Goal: Navigation & Orientation: Find specific page/section

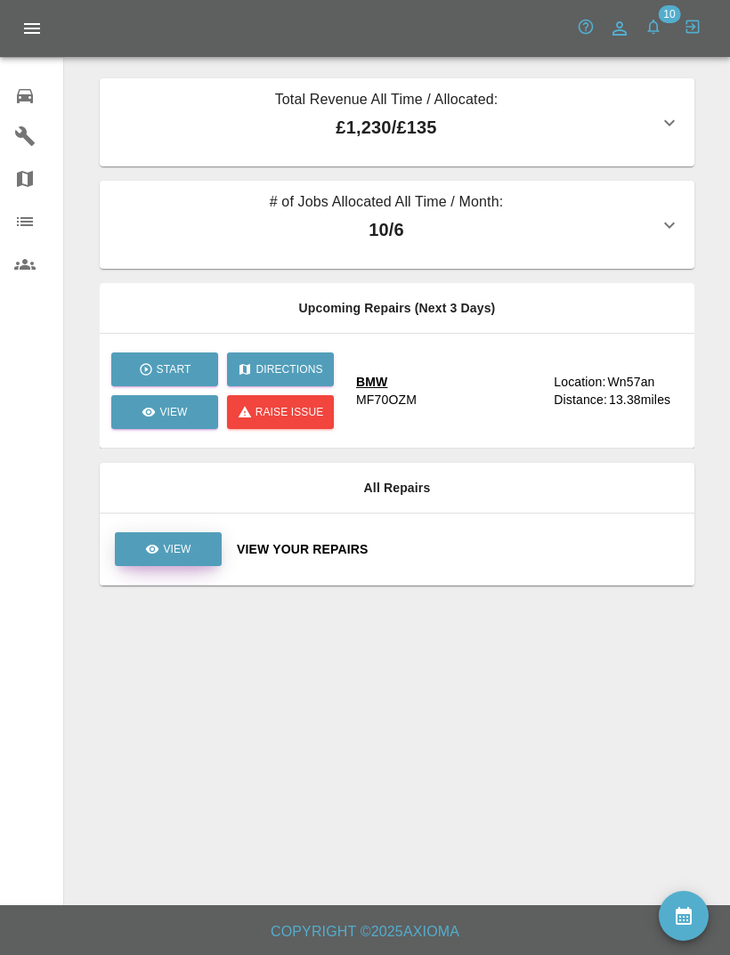
click at [165, 539] on link "View" at bounding box center [168, 550] width 107 height 34
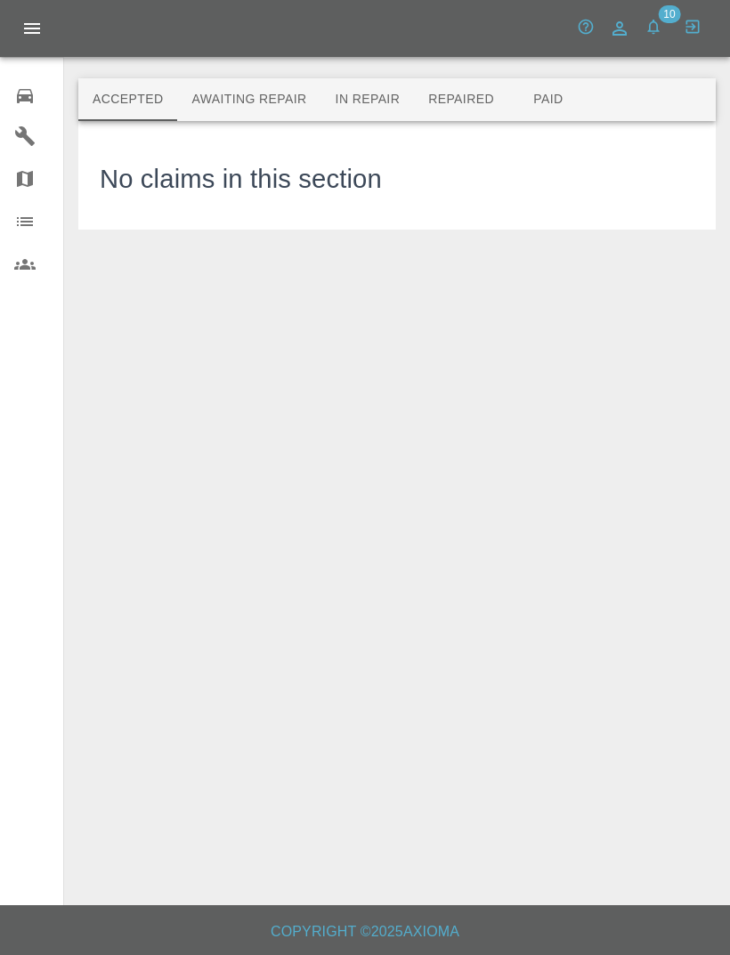
click at [269, 109] on button "Awaiting Repair" at bounding box center [248, 99] width 143 height 43
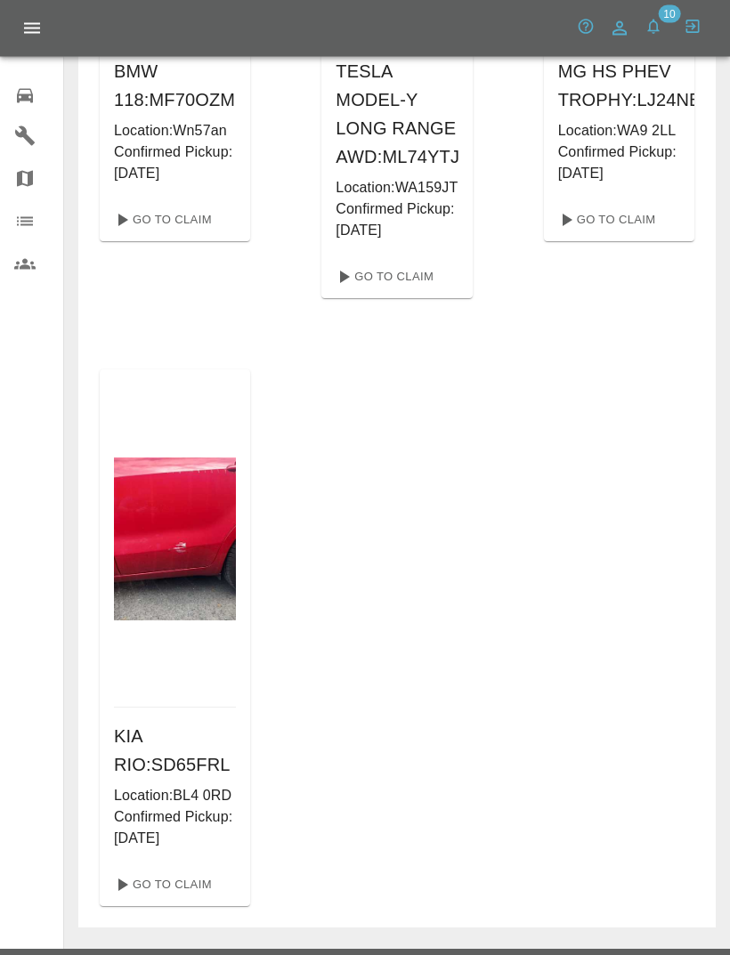
scroll to position [475, 0]
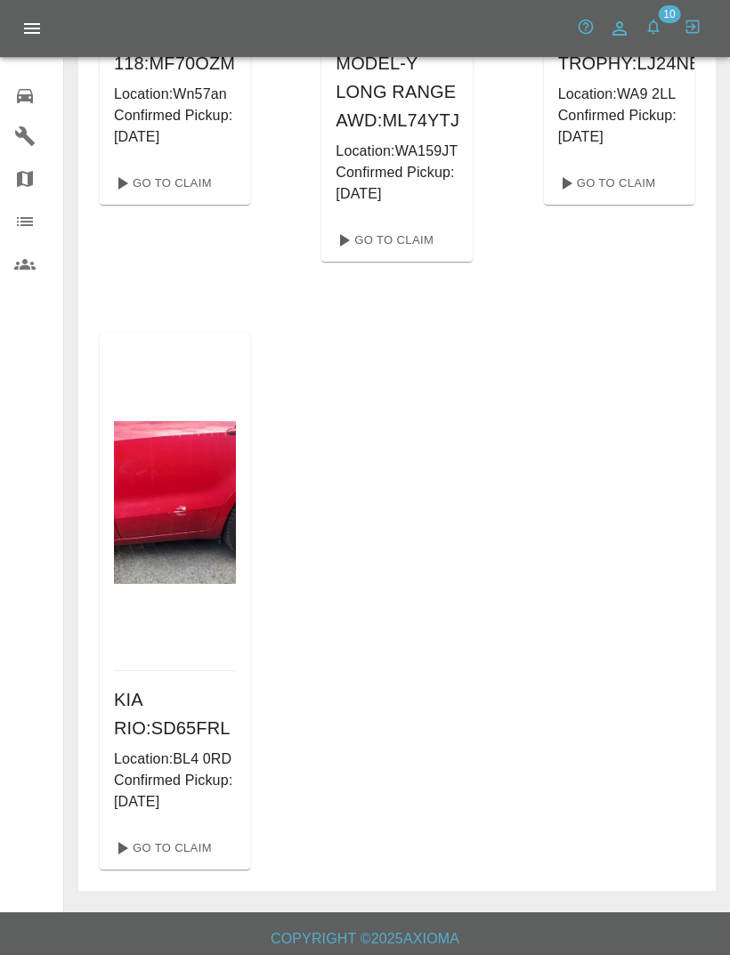
click at [197, 813] on p "Confirmed Pickup: [DATE]" at bounding box center [175, 791] width 122 height 43
click at [185, 863] on link "Go To Claim" at bounding box center [162, 848] width 110 height 28
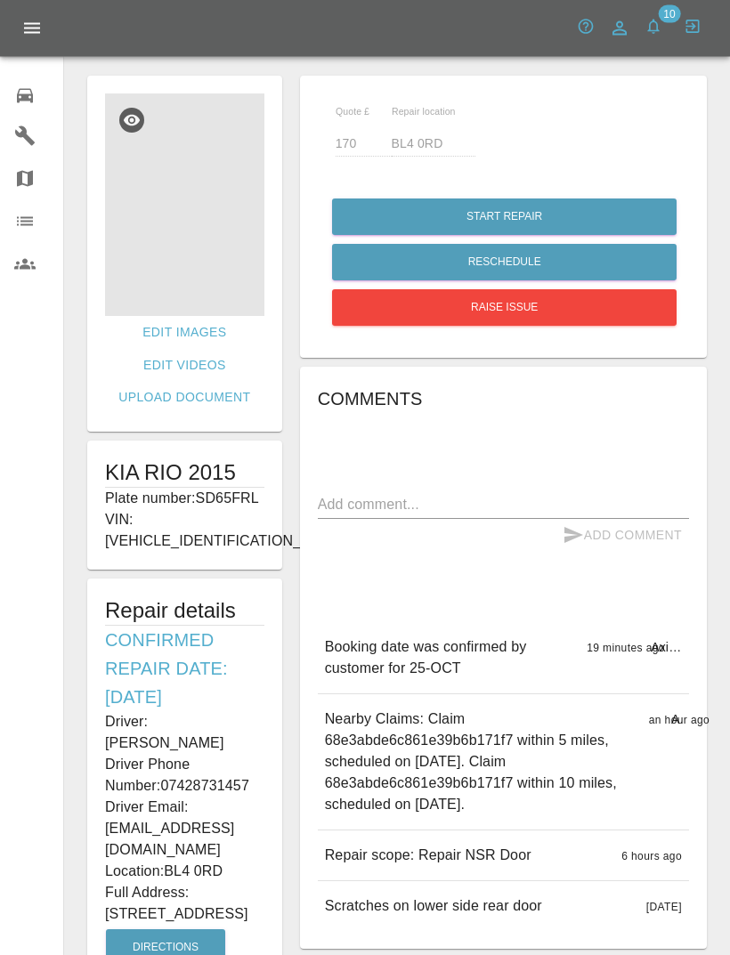
scroll to position [12, 0]
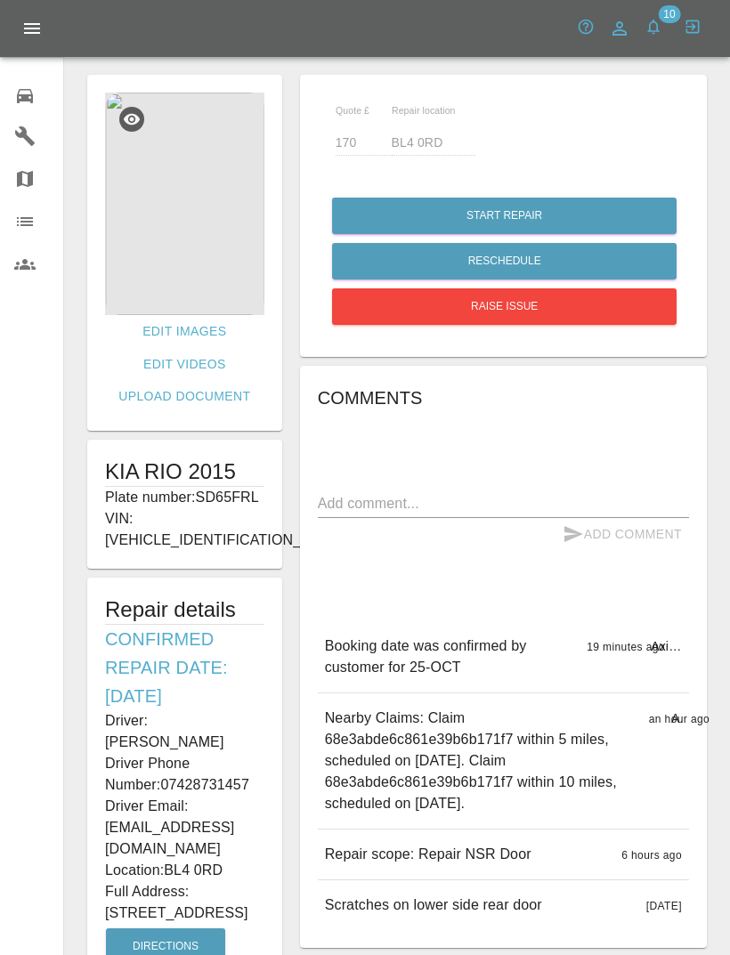
click at [30, 100] on icon at bounding box center [25, 96] width 16 height 14
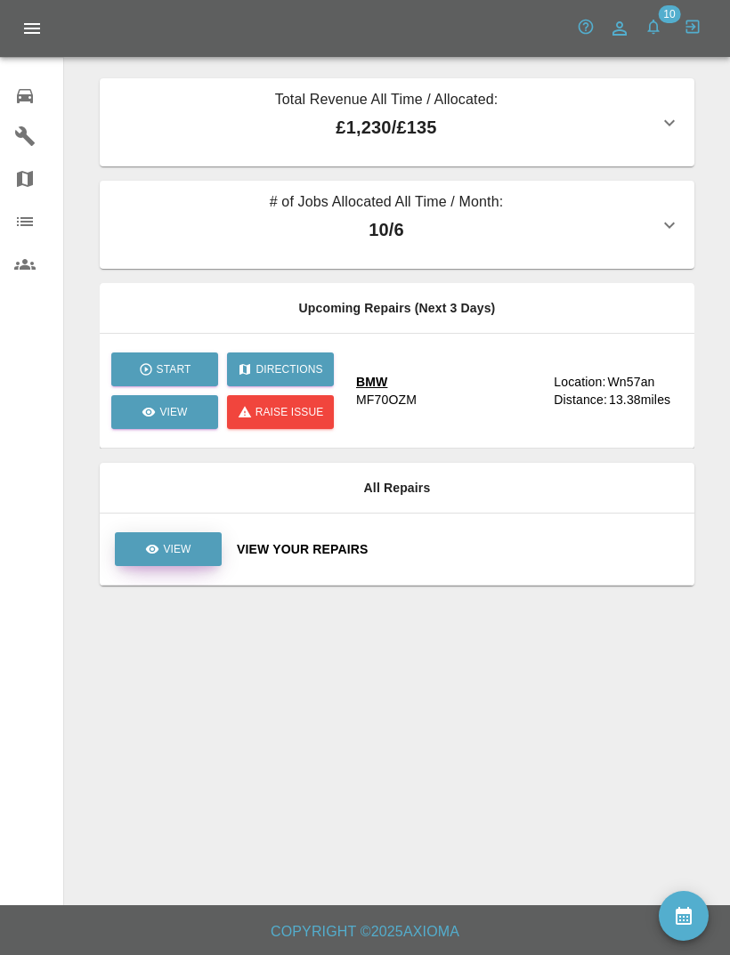
click at [191, 558] on link "View" at bounding box center [168, 550] width 107 height 34
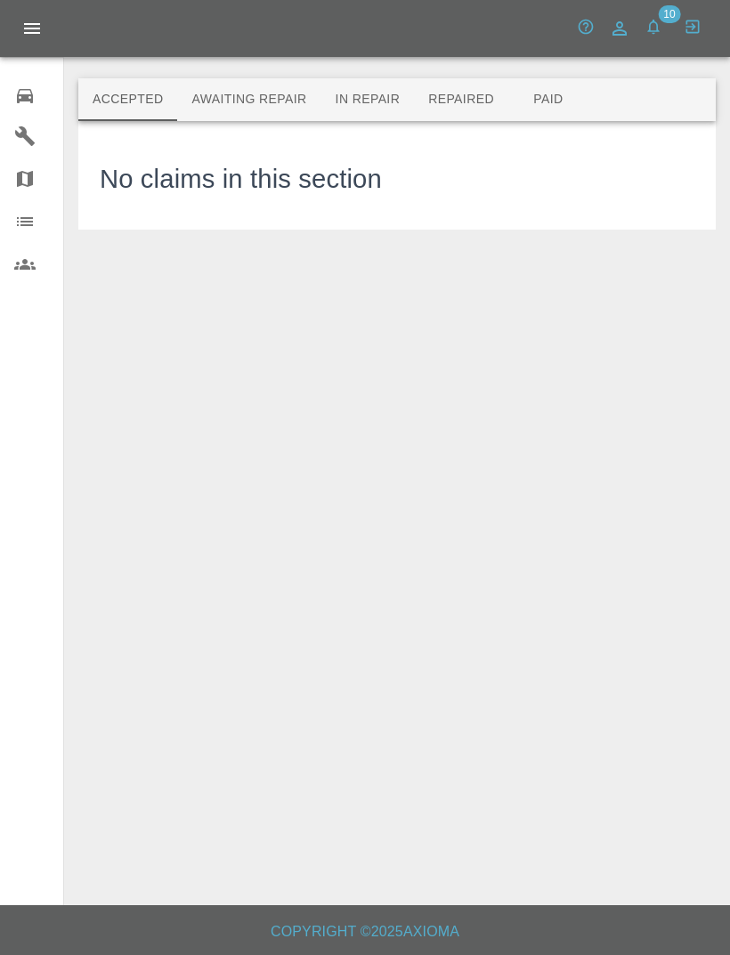
click at [289, 95] on button "Awaiting Repair" at bounding box center [248, 99] width 143 height 43
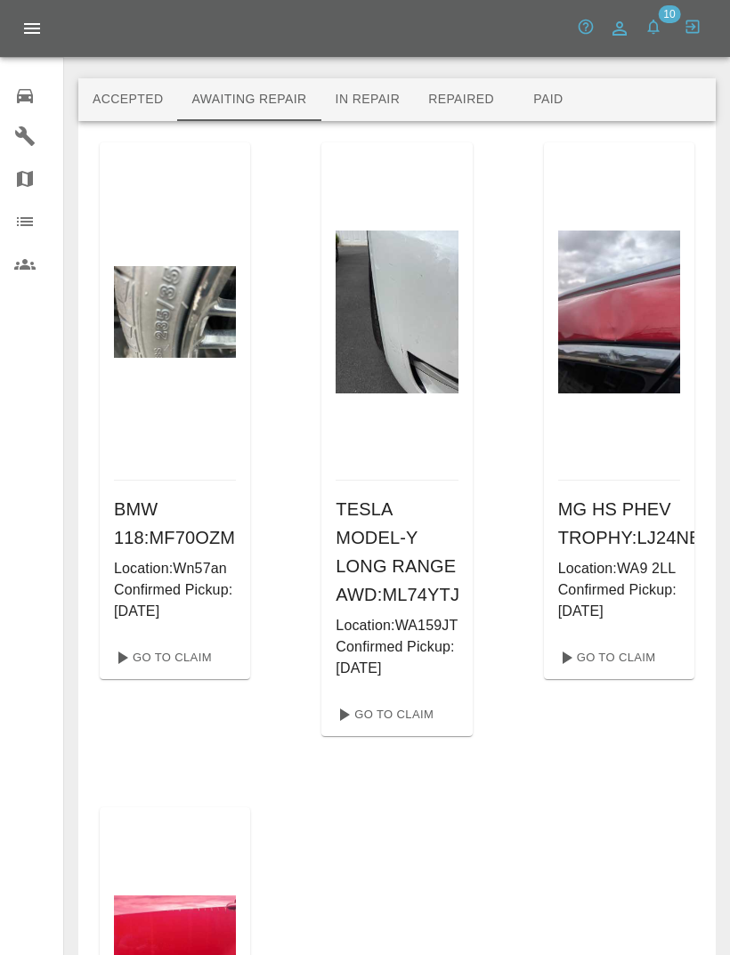
click at [63, 36] on div at bounding box center [42, 28] width 85 height 43
click at [34, 36] on icon "Open drawer" at bounding box center [31, 28] width 21 height 21
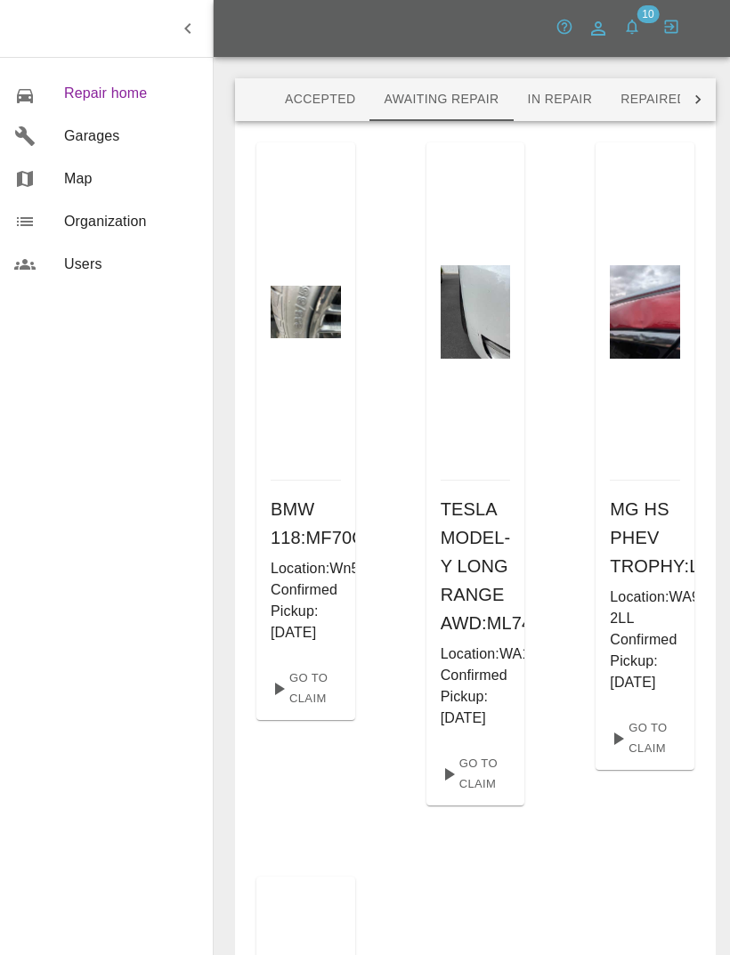
click at [120, 88] on span "Repair home" at bounding box center [131, 93] width 134 height 21
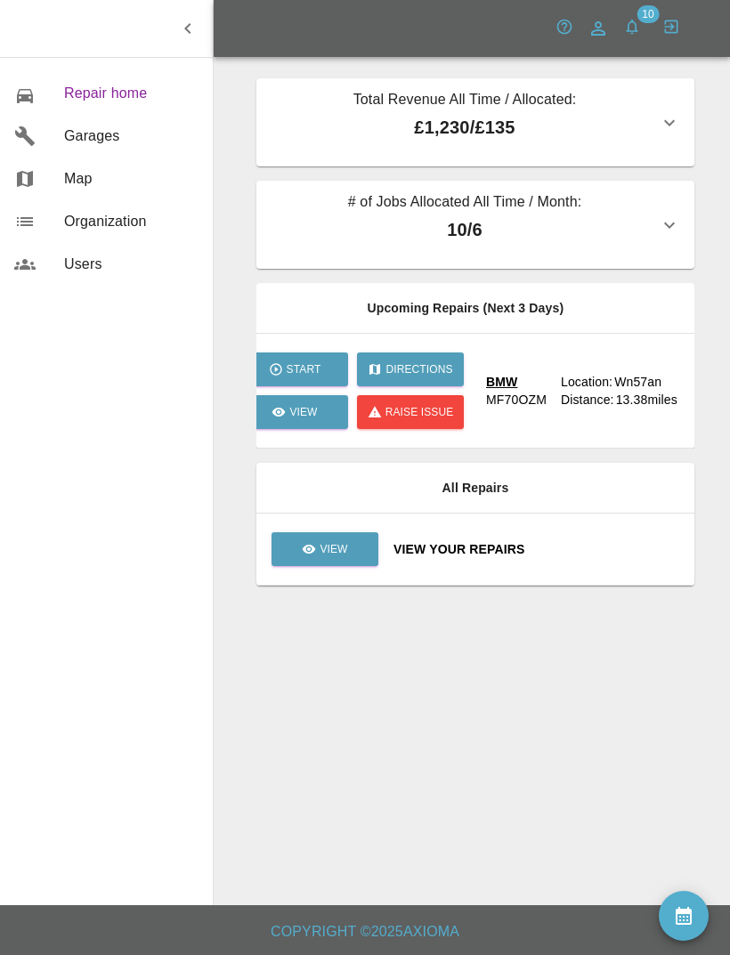
scroll to position [0, 28]
click at [307, 402] on link "View" at bounding box center [293, 412] width 107 height 34
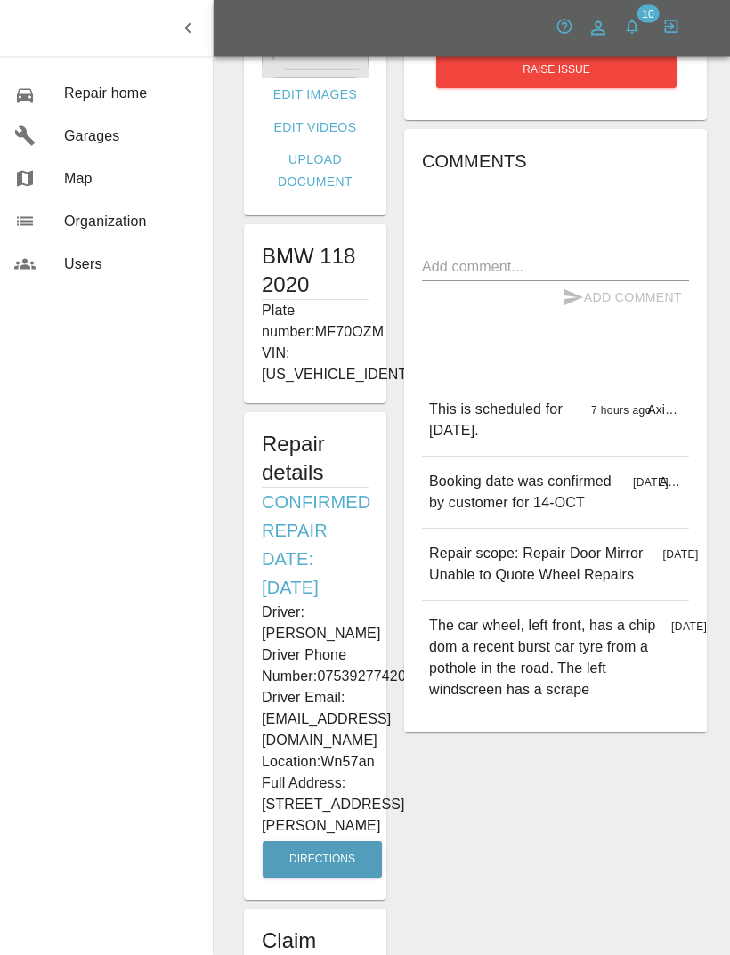
scroll to position [249, 0]
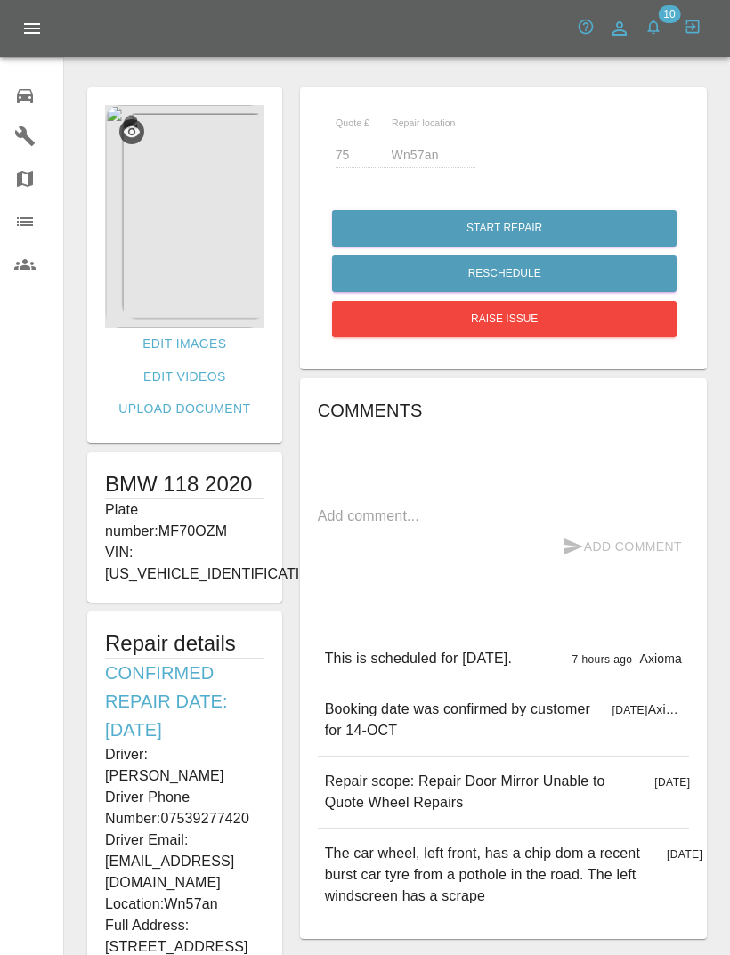
click at [20, 108] on link "Repair home" at bounding box center [31, 93] width 63 height 43
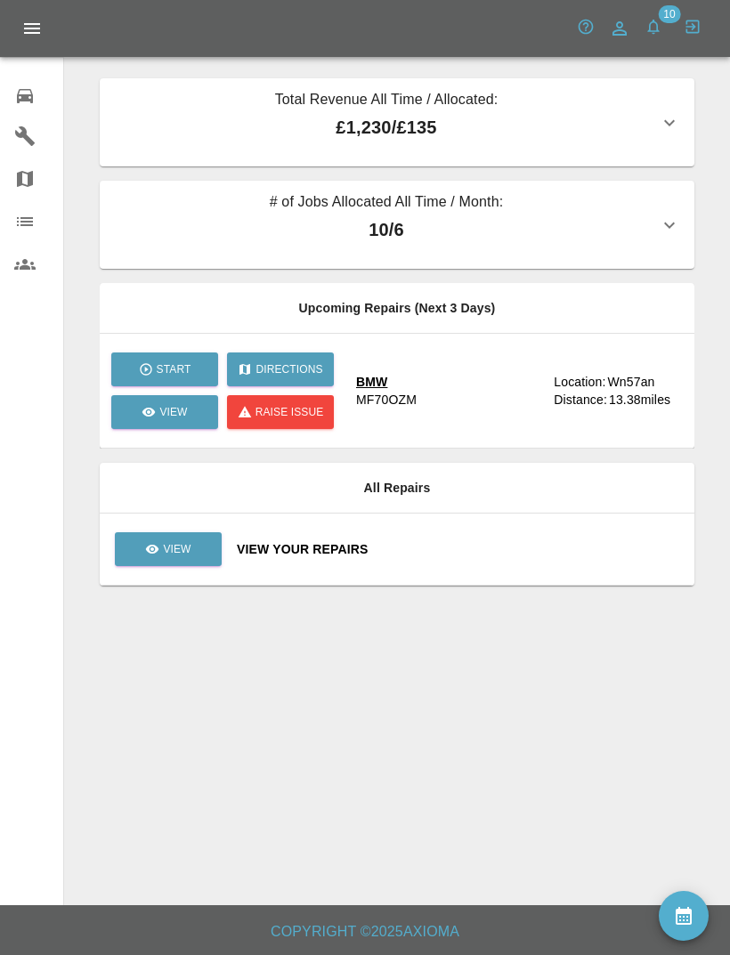
click at [657, 17] on button "button" at bounding box center [654, 27] width 32 height 32
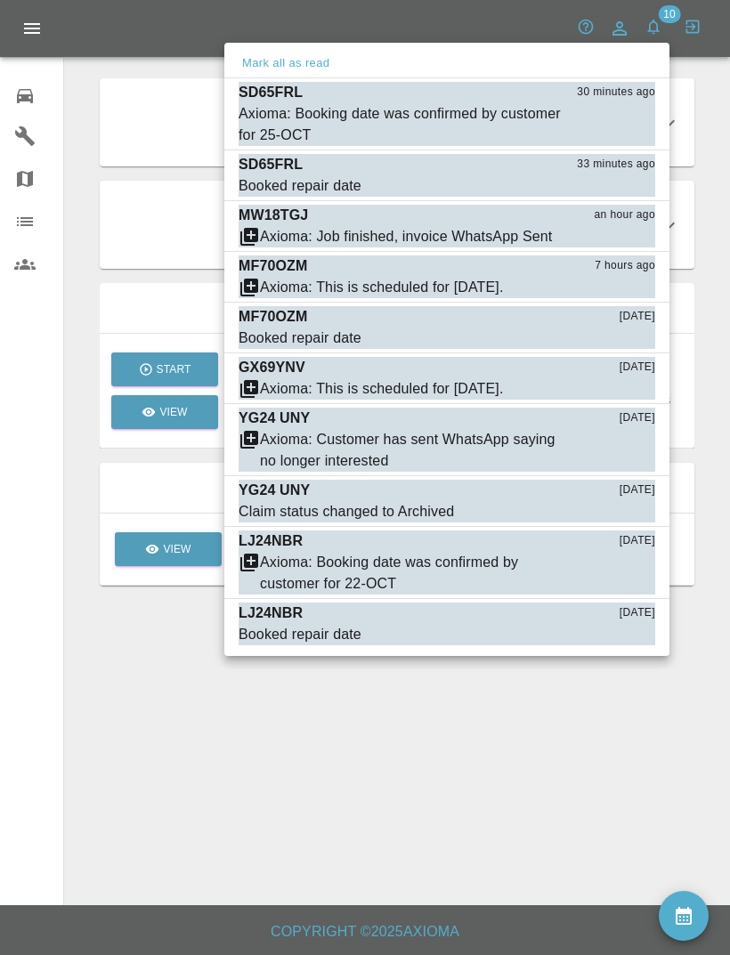
click at [611, 35] on div at bounding box center [365, 477] width 730 height 955
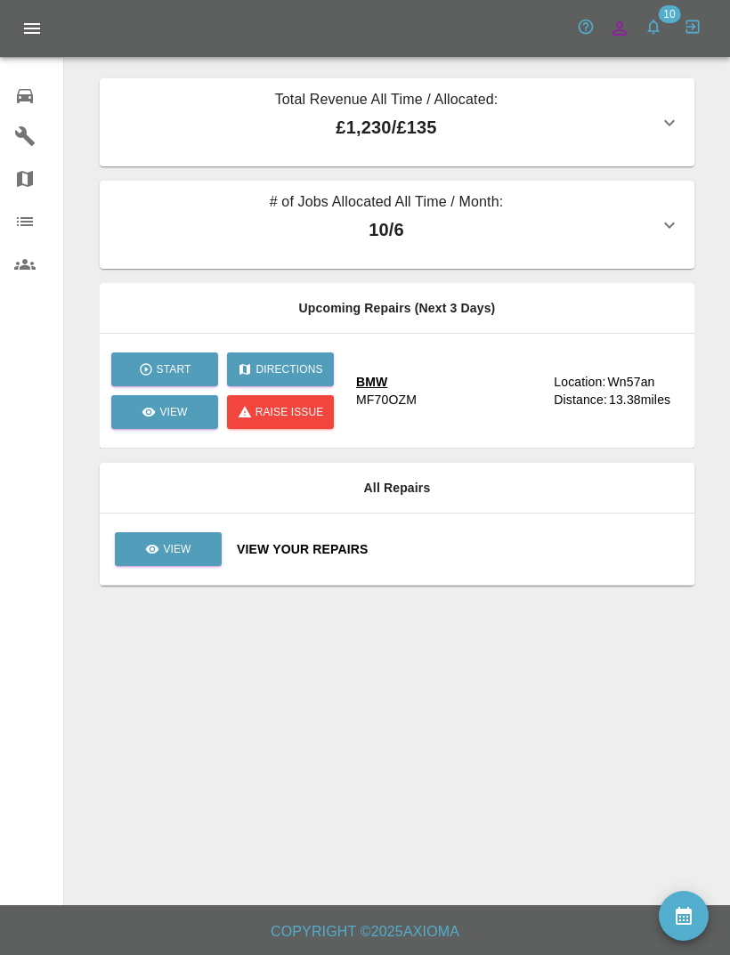
click at [606, 17] on link at bounding box center [620, 29] width 36 height 36
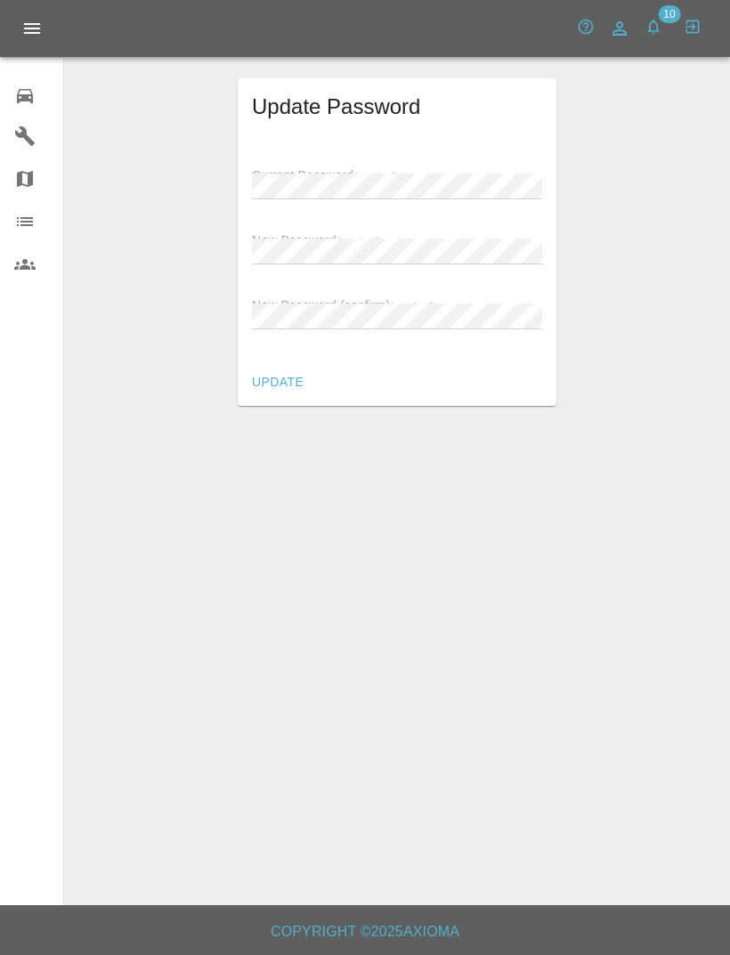
click at [660, 22] on icon "button" at bounding box center [654, 27] width 18 height 18
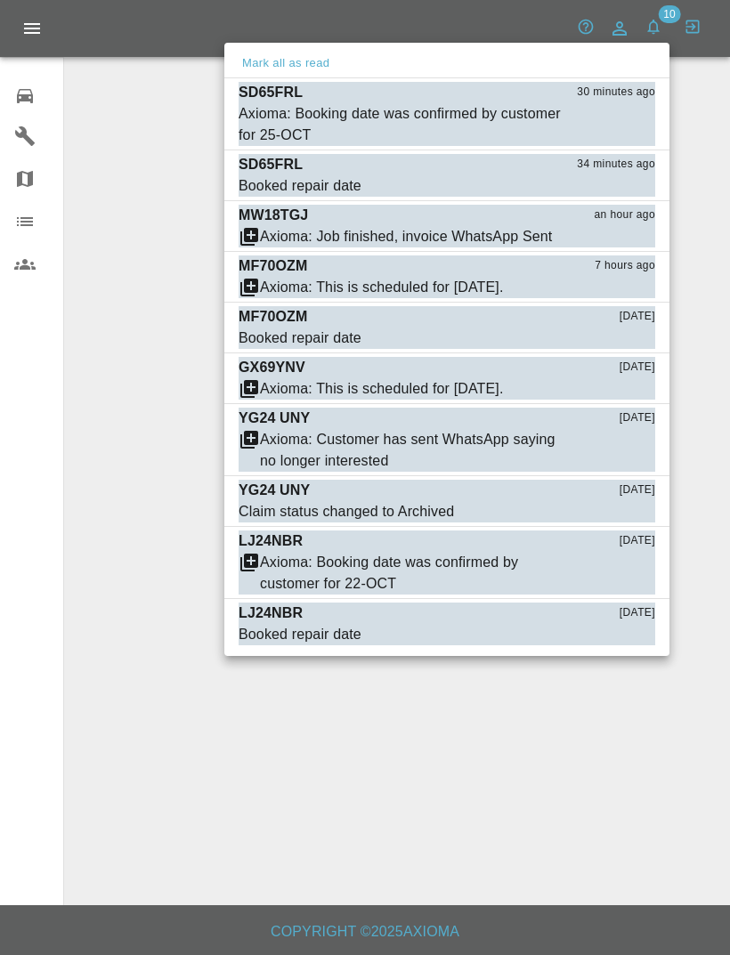
click at [29, 38] on div at bounding box center [365, 477] width 730 height 955
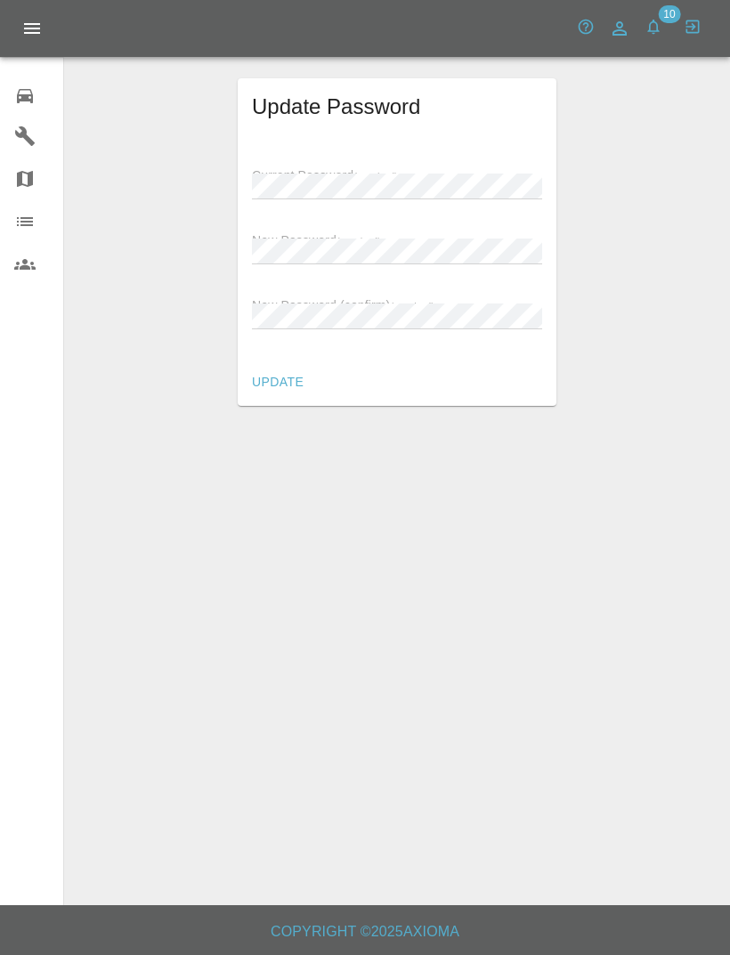
click at [19, 99] on icon at bounding box center [25, 96] width 16 height 14
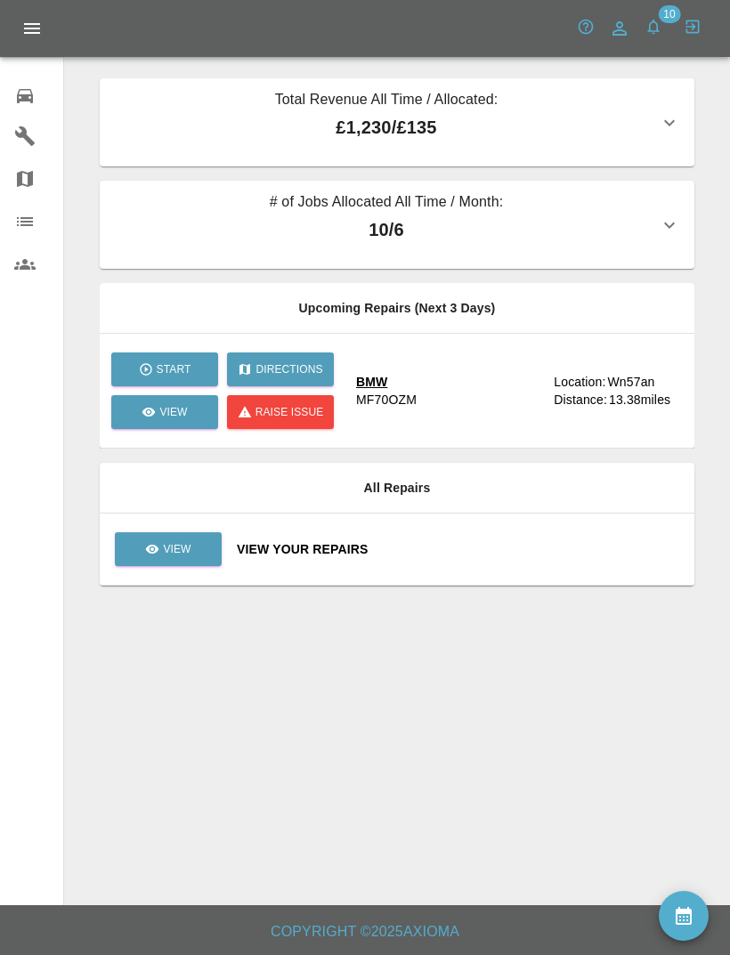
click at [10, 142] on link "Garages" at bounding box center [31, 136] width 63 height 43
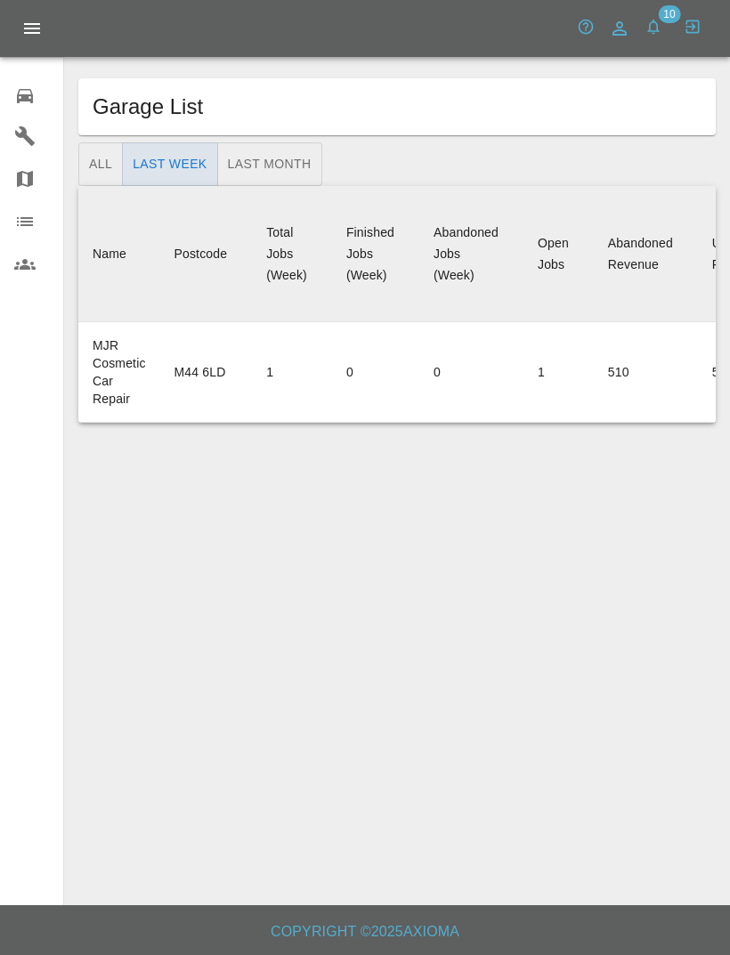
click at [14, 42] on div at bounding box center [42, 28] width 85 height 43
click at [655, 11] on button "button" at bounding box center [654, 27] width 32 height 32
